Goal: Information Seeking & Learning: Learn about a topic

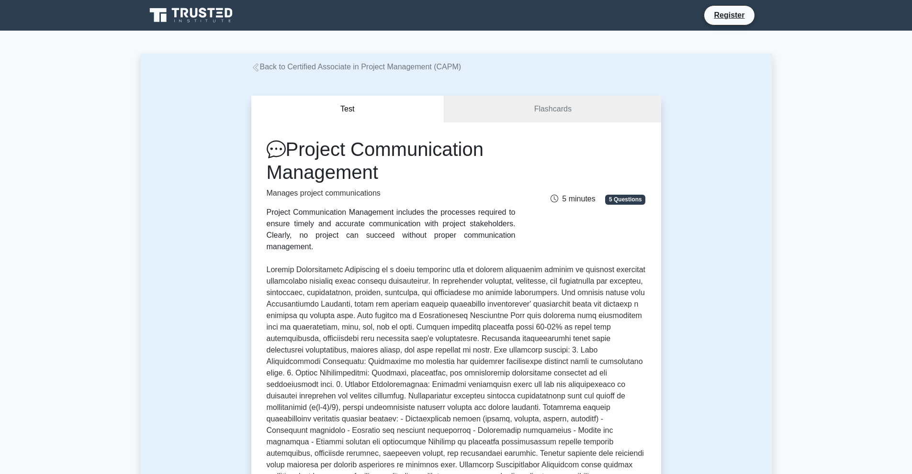
drag, startPoint x: 732, startPoint y: 145, endPoint x: 725, endPoint y: 148, distance: 7.7
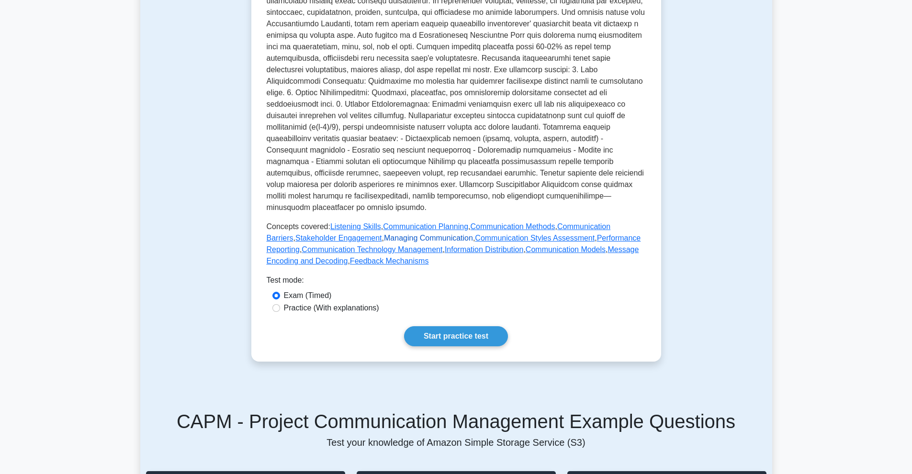
scroll to position [287, 0]
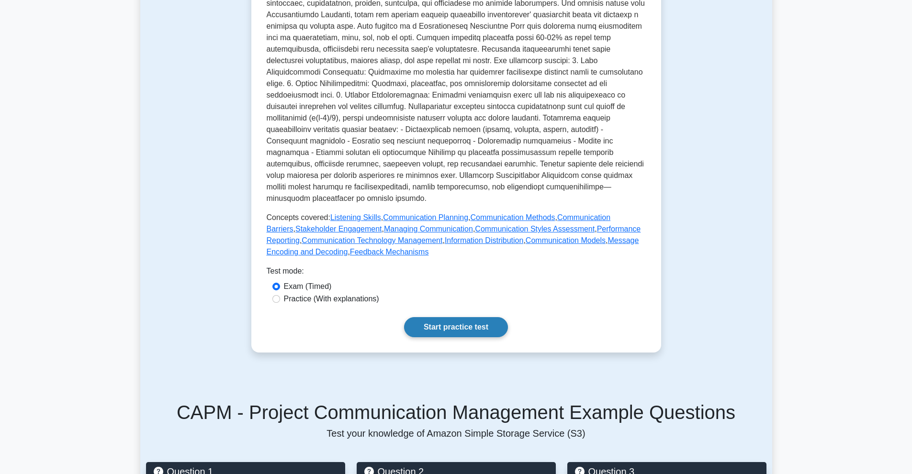
click at [499, 317] on link "Start practice test" at bounding box center [456, 327] width 104 height 20
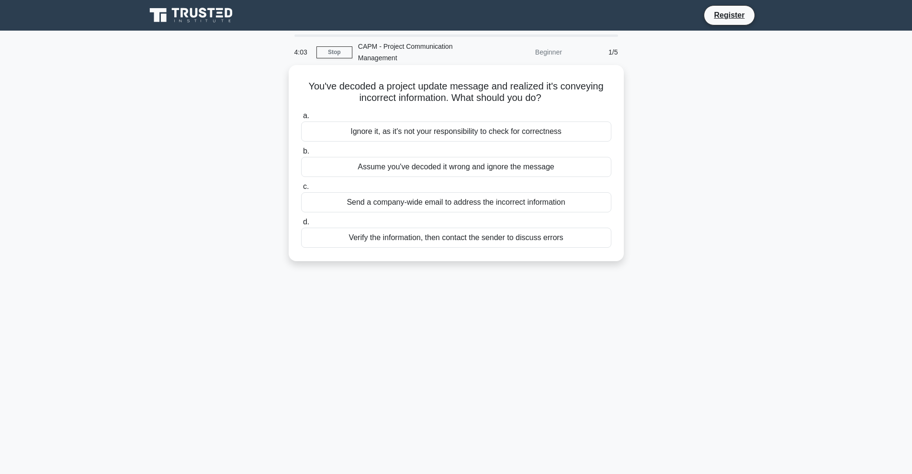
click at [547, 237] on div "Verify the information, then contact the sender to discuss errors" at bounding box center [456, 238] width 310 height 20
click at [301, 226] on input "d. Verify the information, then contact the sender to discuss errors" at bounding box center [301, 222] width 0 height 6
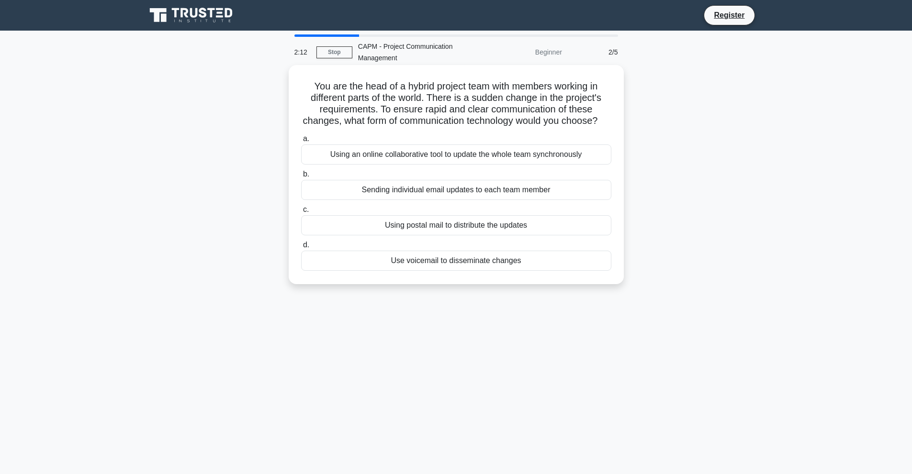
click at [530, 165] on div "Using an online collaborative tool to update the whole team synchronously" at bounding box center [456, 155] width 310 height 20
click at [301, 142] on input "a. Using an online collaborative tool to update the whole team synchronously" at bounding box center [301, 139] width 0 height 6
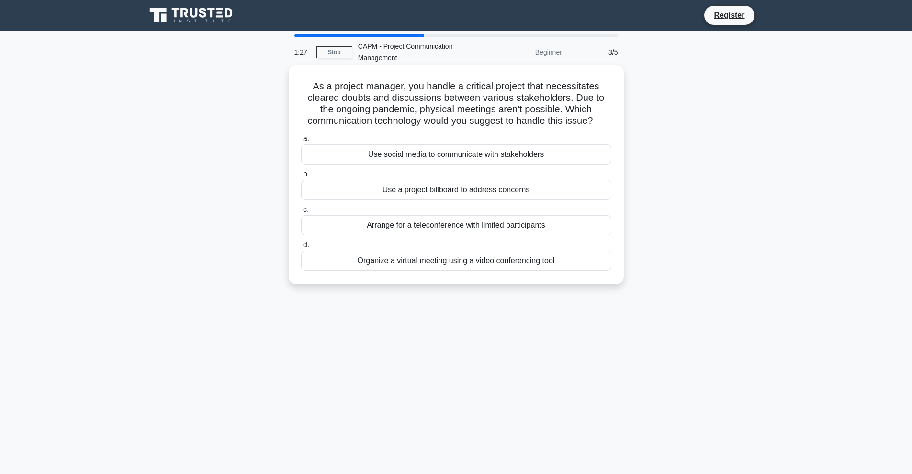
click at [522, 262] on div "Organize a virtual meeting using a video conferencing tool" at bounding box center [456, 261] width 310 height 20
click at [301, 248] on input "d. Organize a virtual meeting using a video conferencing tool" at bounding box center [301, 245] width 0 height 6
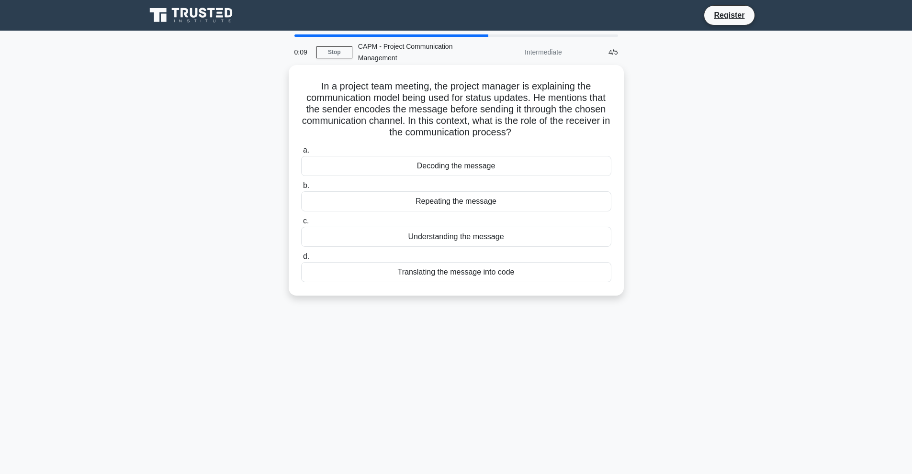
click at [486, 169] on div "Decoding the message" at bounding box center [456, 166] width 310 height 20
click at [301, 154] on input "a. Decoding the message" at bounding box center [301, 150] width 0 height 6
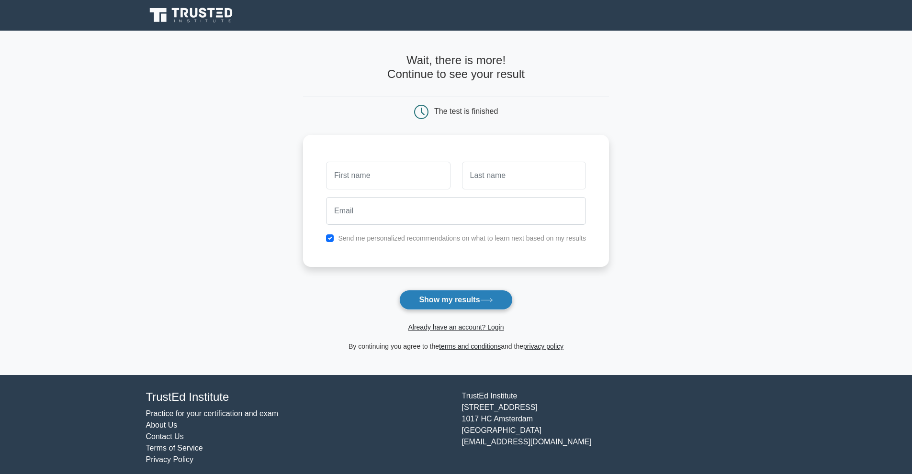
click at [470, 306] on button "Show my results" at bounding box center [455, 300] width 113 height 20
click at [424, 164] on input "text" at bounding box center [388, 173] width 124 height 28
click at [500, 169] on input "text" at bounding box center [524, 173] width 124 height 28
click at [433, 172] on input "text" at bounding box center [388, 173] width 124 height 28
type input "Sibusiso"
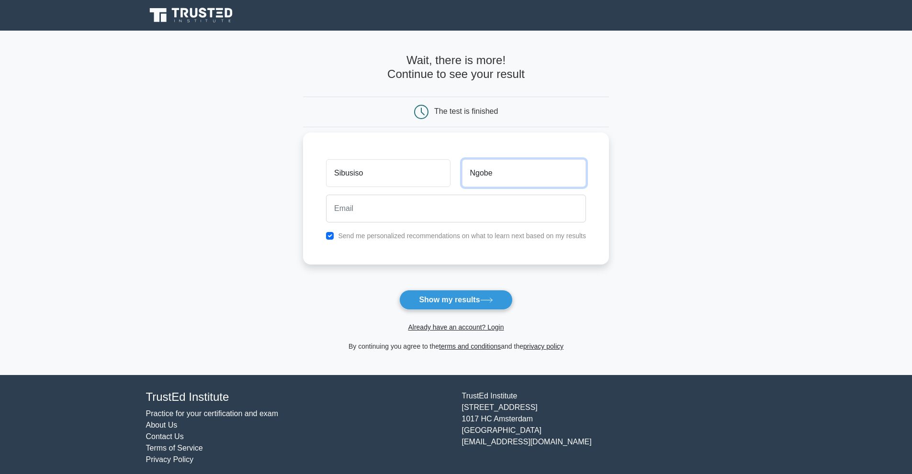
type input "Ngobe"
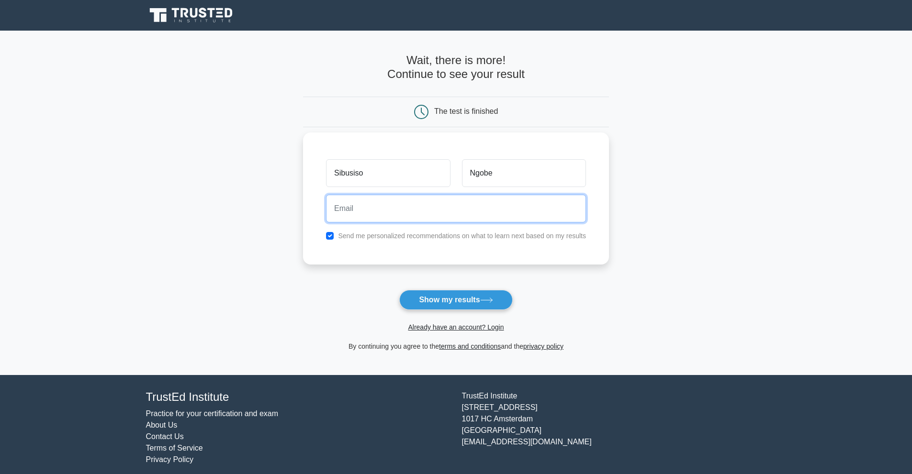
click at [519, 215] on input "email" at bounding box center [456, 209] width 260 height 28
paste input "sibusiso@obsideo-consulting.com"
type input "sibusiso@obsideo-consulting.com"
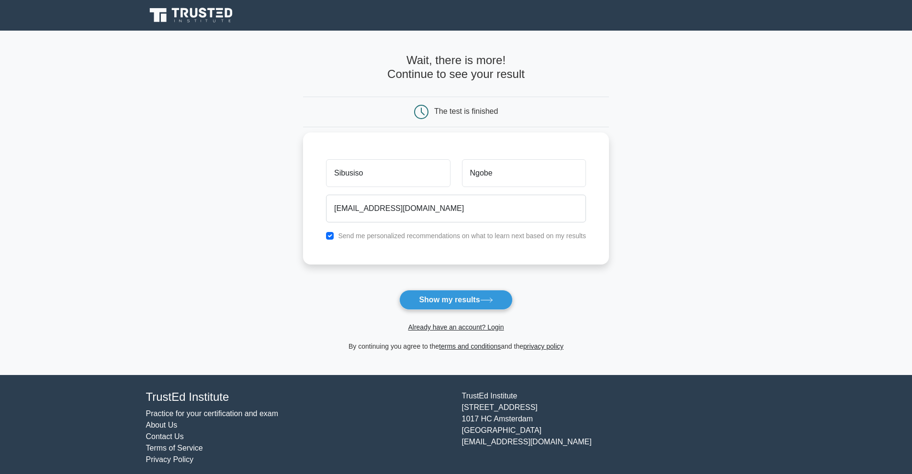
click at [433, 236] on label "Send me personalized recommendations on what to learn next based on my results" at bounding box center [462, 236] width 248 height 8
click at [332, 239] on input "checkbox" at bounding box center [330, 236] width 8 height 8
checkbox input "false"
click at [493, 300] on icon at bounding box center [486, 300] width 13 height 5
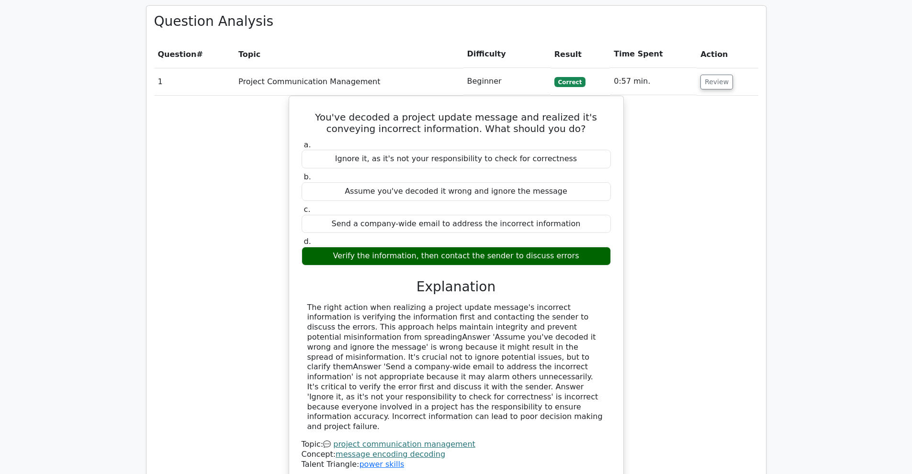
scroll to position [670, 0]
